Goal: Task Accomplishment & Management: Manage account settings

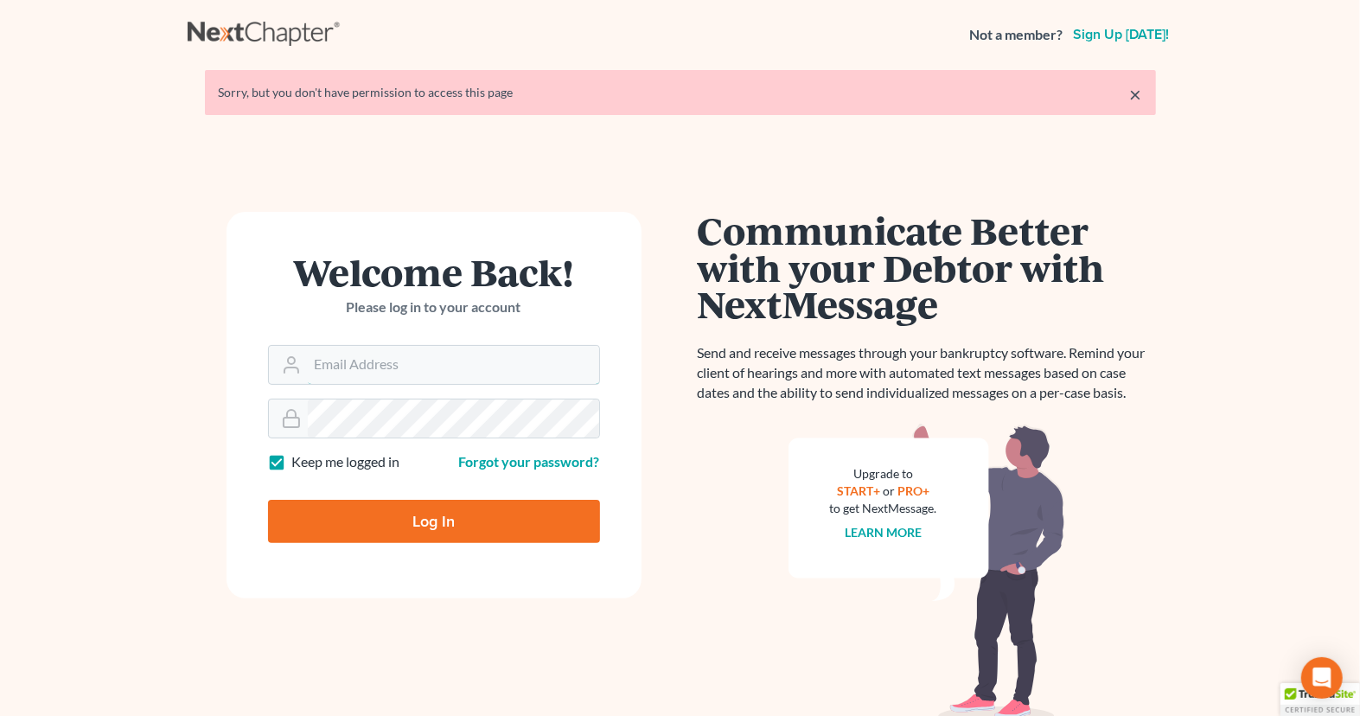
type input "lindsey@nextchapterbk.com"
click at [328, 518] on input "Log In" at bounding box center [434, 521] width 332 height 43
type input "Thinking..."
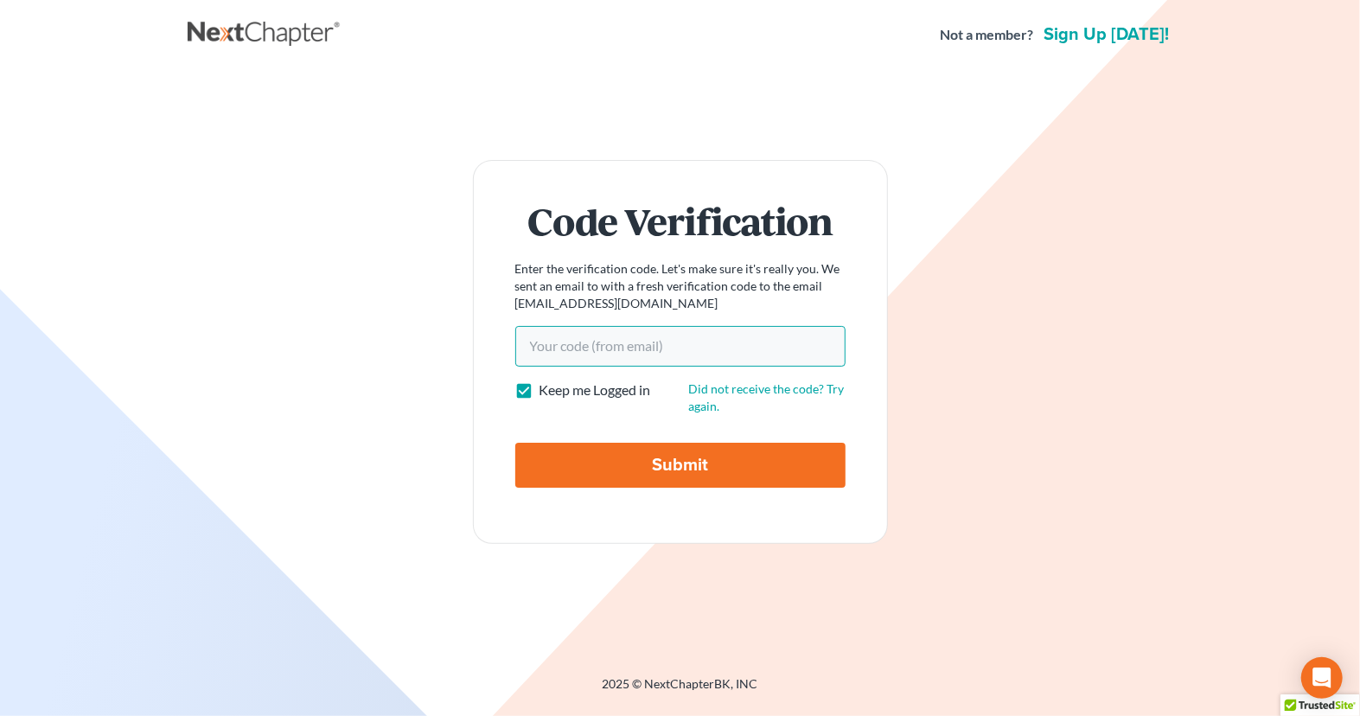
click at [545, 355] on input "Your code(from email)" at bounding box center [680, 346] width 330 height 40
paste input "19cafa"
type input "19cafa"
click at [590, 469] on input "Submit" at bounding box center [680, 465] width 330 height 45
type input "Thinking..."
